Goal: Information Seeking & Learning: Learn about a topic

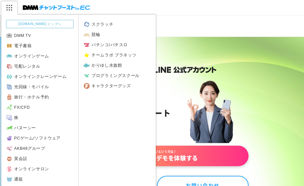
click at [10, 6] on img at bounding box center [9, 7] width 16 height 13
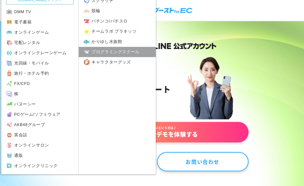
scroll to position [64, 0]
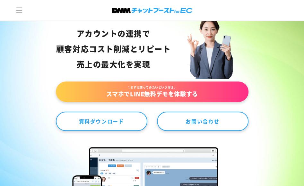
click at [259, 18] on header "公式ガイド 機能一覧 導入事例 ウェビナー コラム 資料DL 料金 NEWS コミュニティ 無料デモ体験" at bounding box center [152, 10] width 304 height 21
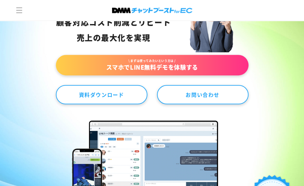
scroll to position [128, 0]
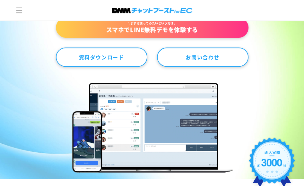
click at [263, 74] on div "アカウントの連携で 顧客対応コスト削減と リピート売上の 最大化を実現 \ まずは使ってみたいという方は / スマホでLINE無料デモを体験する 資料ダウンロ…" at bounding box center [152, 43] width 304 height 271
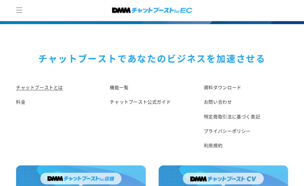
scroll to position [3277, 0]
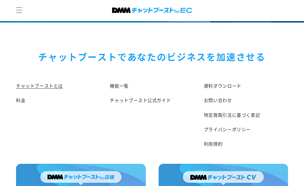
click at [101, 164] on img at bounding box center [81, 183] width 130 height 39
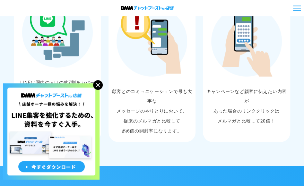
scroll to position [578, 0]
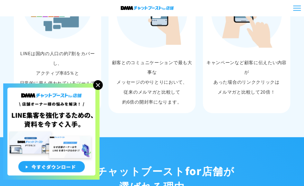
click at [100, 84] on img at bounding box center [98, 85] width 10 height 10
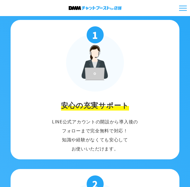
scroll to position [1092, 0]
